Goal: Find contact information: Find contact information

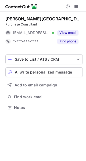
scroll to position [104, 86]
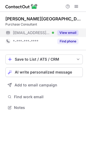
click at [66, 30] on div "View email" at bounding box center [66, 33] width 24 height 9
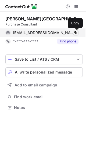
click at [74, 33] on span at bounding box center [76, 33] width 4 height 4
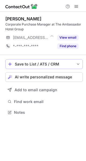
scroll to position [109, 86]
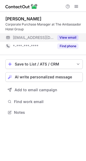
click at [52, 38] on span "***@ambassadorindia.com" at bounding box center [33, 37] width 41 height 5
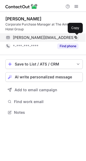
click at [76, 38] on span at bounding box center [76, 38] width 4 height 4
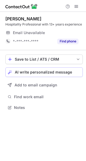
scroll to position [104, 86]
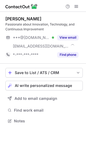
scroll to position [118, 86]
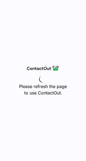
click at [45, 57] on div "Please refresh the page to use ContactOut." at bounding box center [43, 80] width 86 height 161
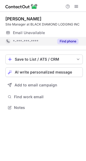
scroll to position [104, 86]
